Goal: Task Accomplishment & Management: Manage account settings

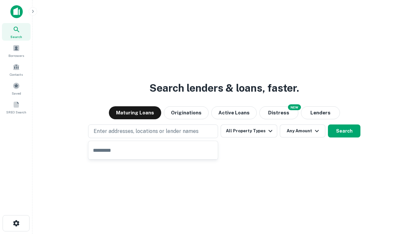
type input "**********"
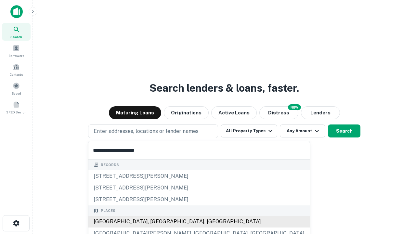
click at [155, 222] on div "[GEOGRAPHIC_DATA], [GEOGRAPHIC_DATA], [GEOGRAPHIC_DATA]" at bounding box center [198, 222] width 221 height 12
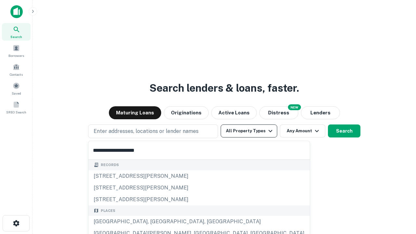
click at [249, 131] on button "All Property Types" at bounding box center [249, 130] width 57 height 13
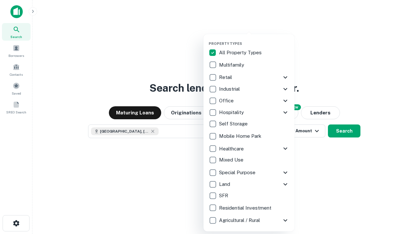
click at [254, 39] on button "button" at bounding box center [254, 39] width 91 height 0
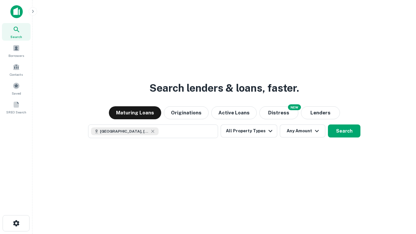
scroll to position [10, 0]
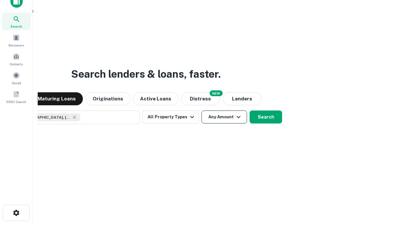
click at [201, 110] on button "Any Amount" at bounding box center [223, 116] width 45 height 13
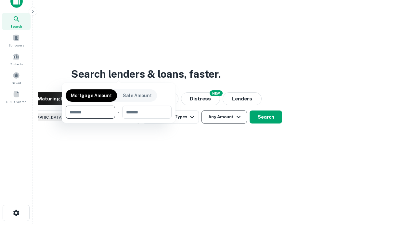
scroll to position [47, 184]
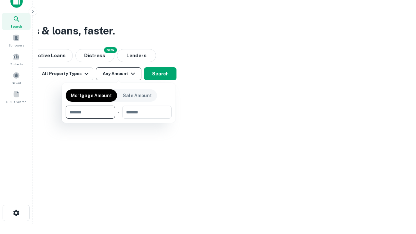
type input "*******"
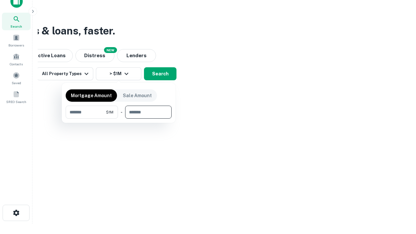
type input "*******"
click at [119, 119] on button "button" at bounding box center [119, 119] width 106 height 0
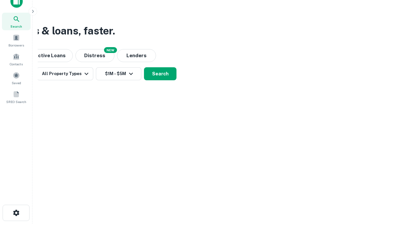
scroll to position [10, 0]
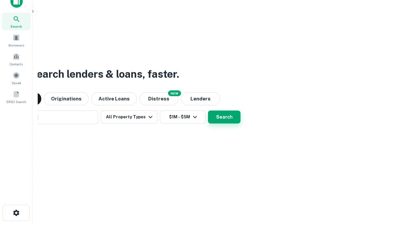
click at [208, 110] on button "Search" at bounding box center [224, 116] width 32 height 13
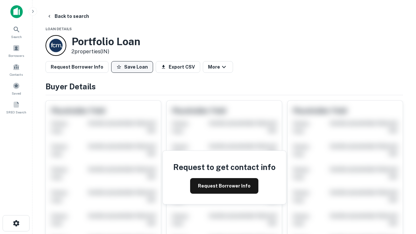
click at [132, 67] on button "Save Loan" at bounding box center [132, 67] width 42 height 12
click at [134, 67] on button "Loan Saved" at bounding box center [133, 67] width 45 height 12
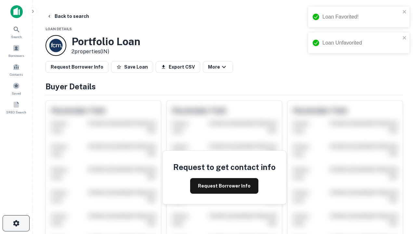
click at [16, 223] on icon "button" at bounding box center [16, 223] width 8 height 8
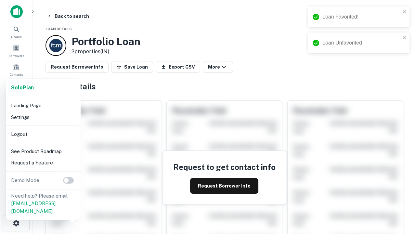
click at [43, 134] on li "Logout" at bounding box center [43, 134] width 70 height 12
